Goal: Information Seeking & Learning: Learn about a topic

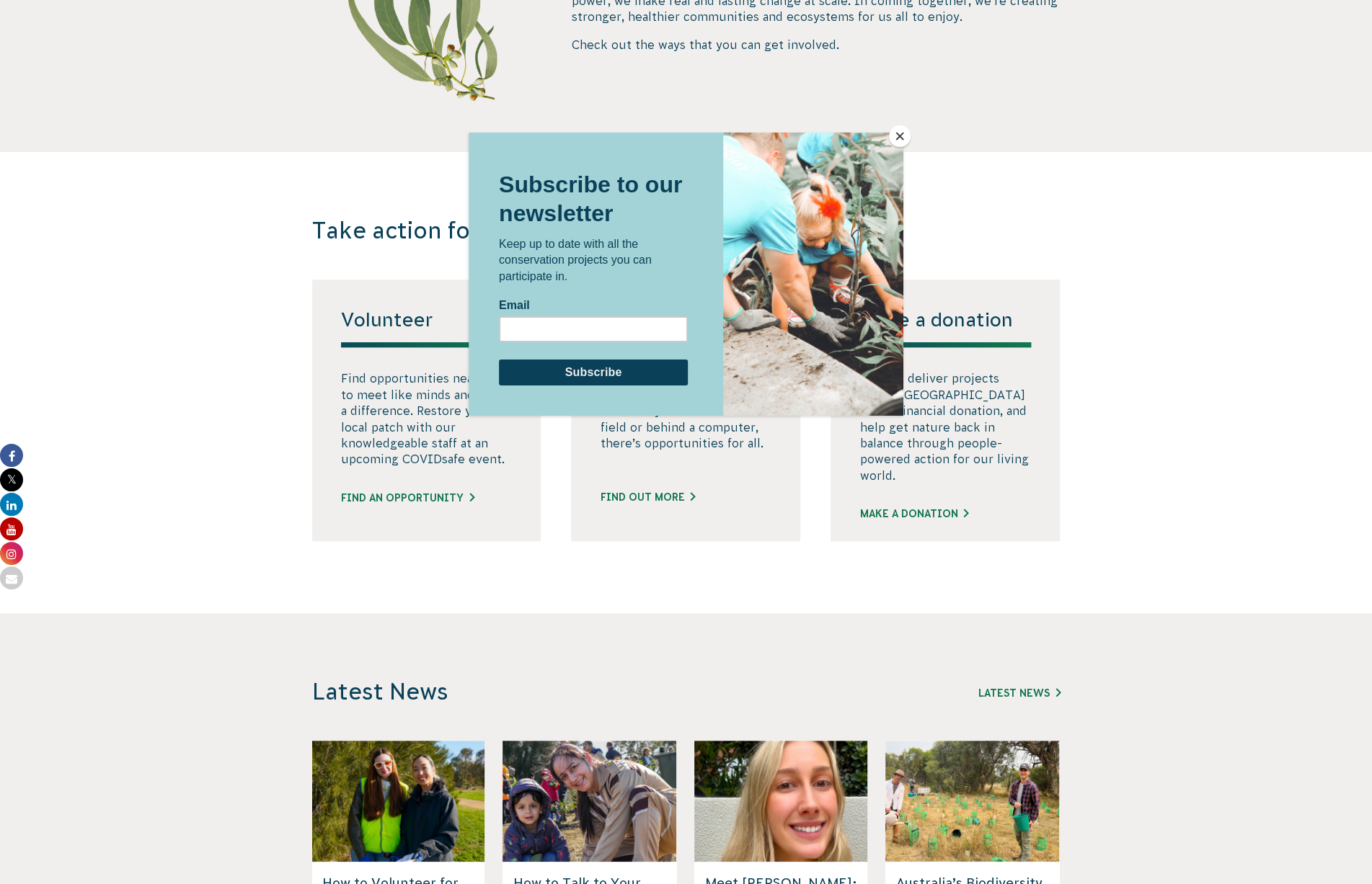
scroll to position [648, 0]
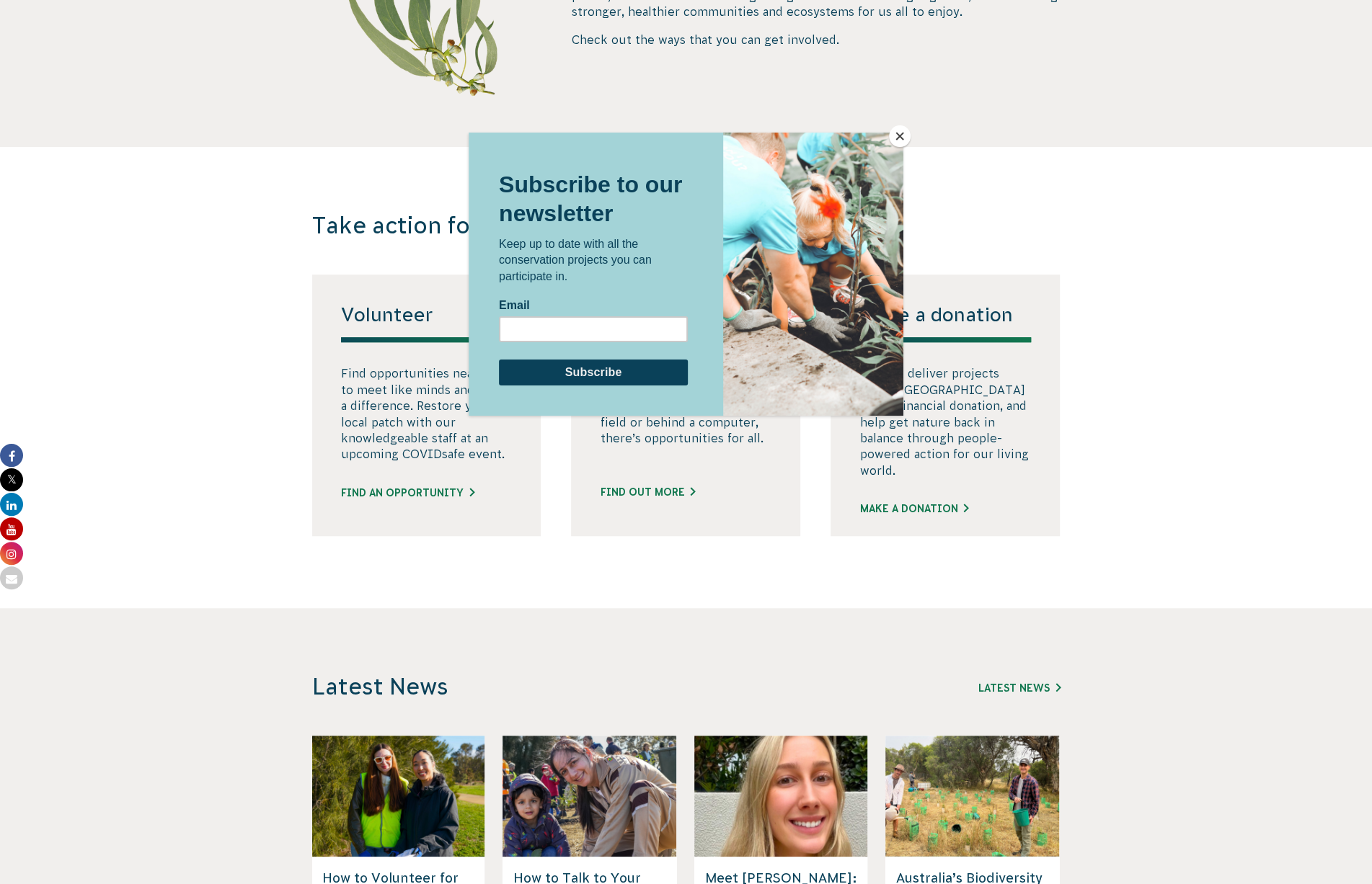
click at [901, 132] on button "Close" at bounding box center [900, 136] width 22 height 22
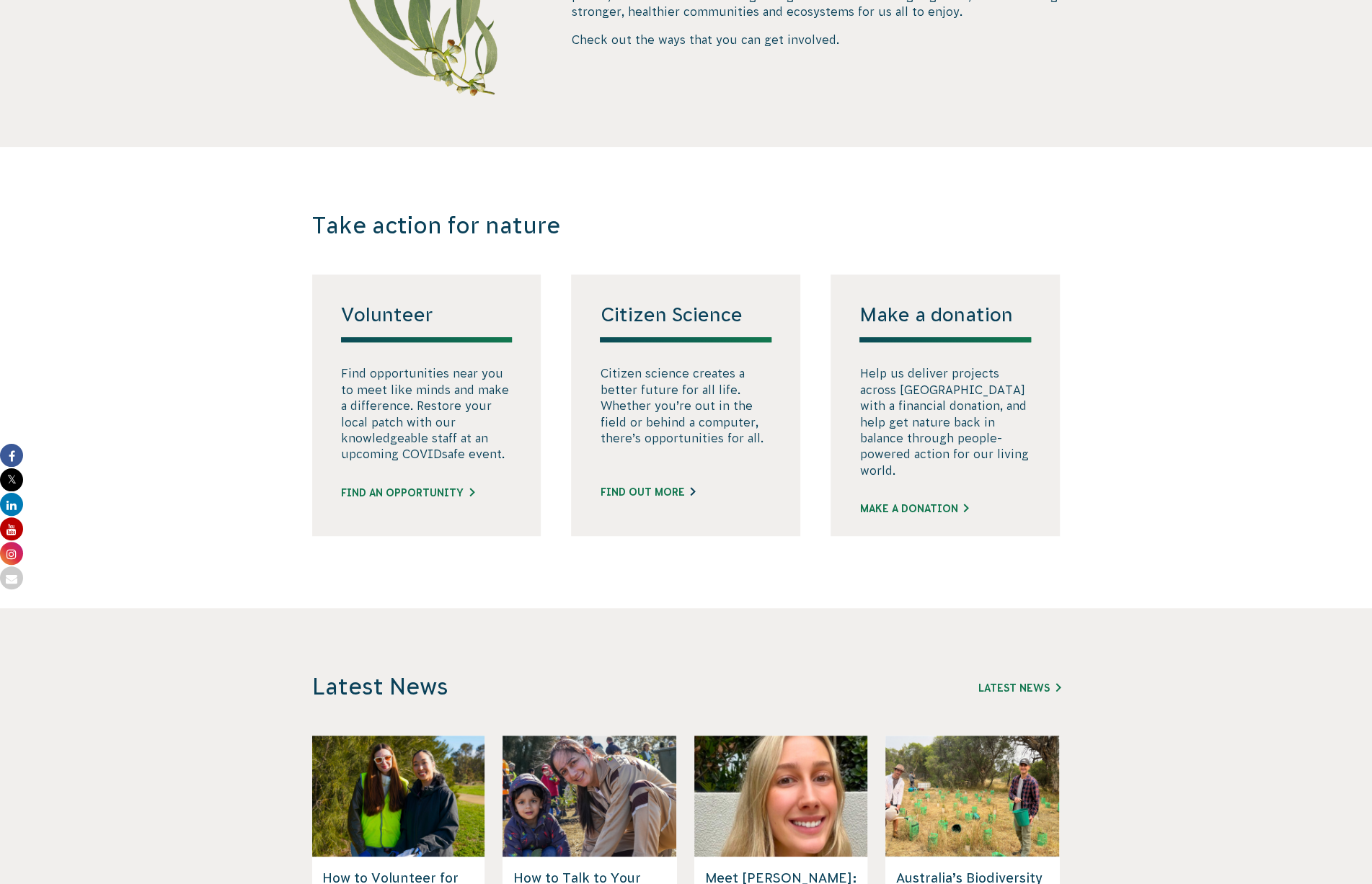
click at [666, 500] on link "FIND OUT MORE" at bounding box center [647, 493] width 95 height 15
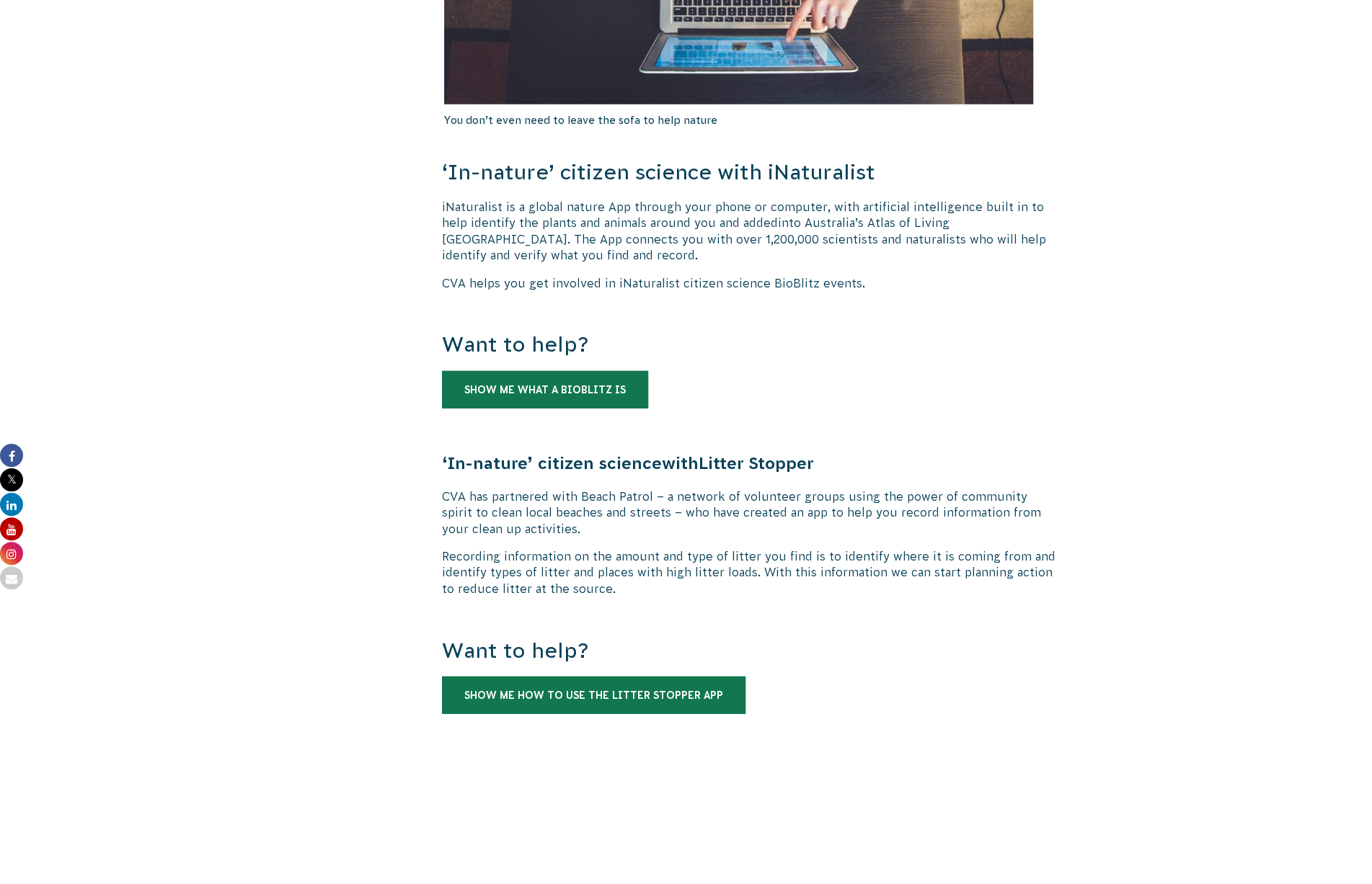
scroll to position [2810, 0]
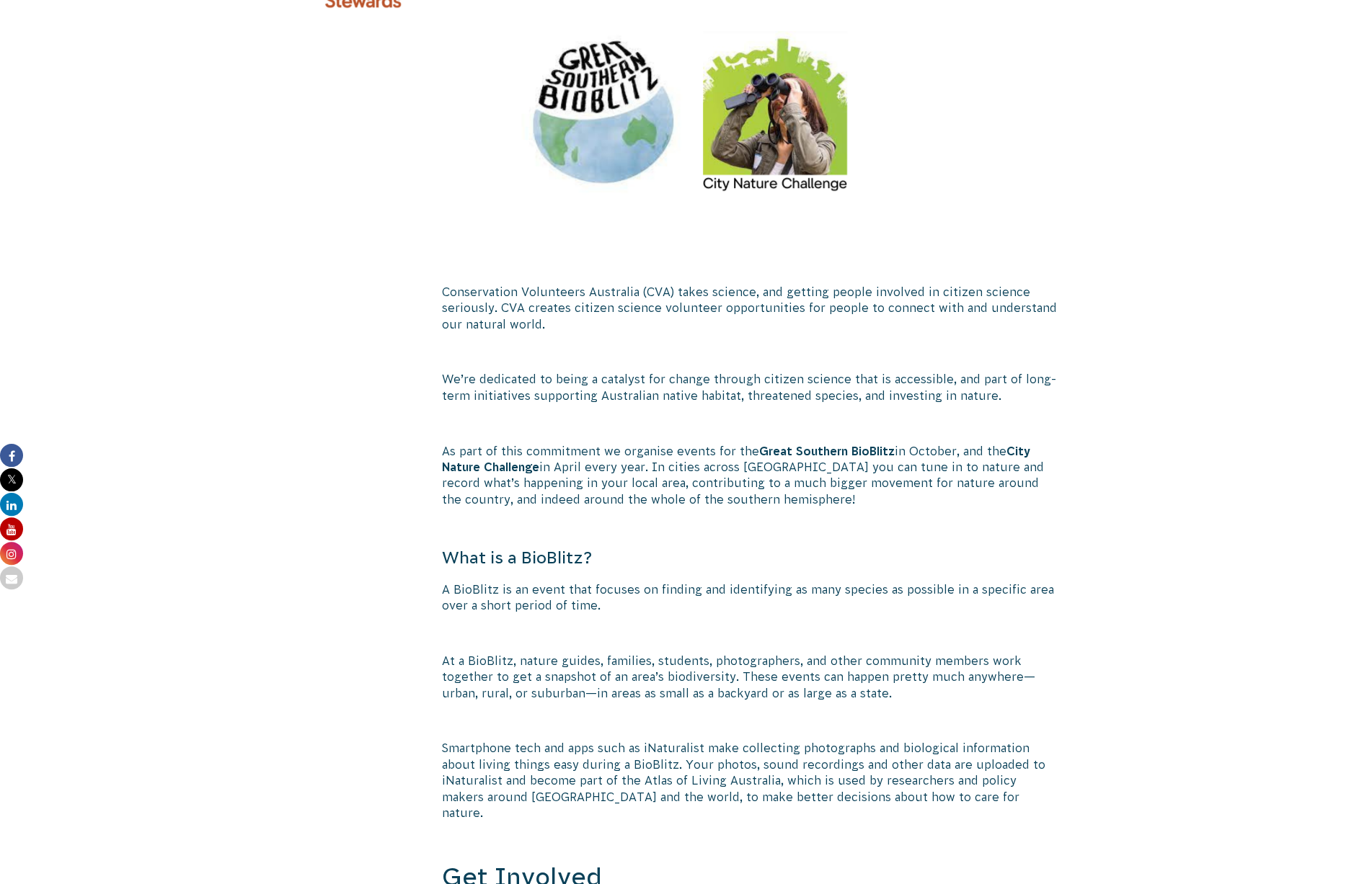
scroll to position [504, 0]
